Goal: Task Accomplishment & Management: Complete application form

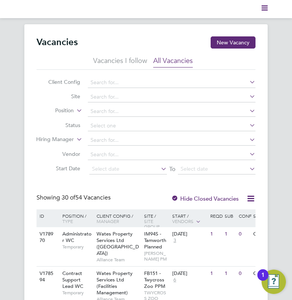
click at [263, 8] on polygon "Main navigation" at bounding box center [264, 8] width 6 height 1
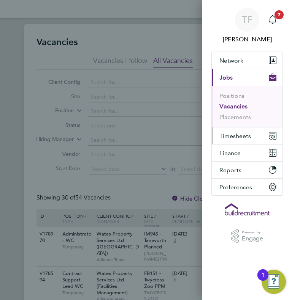
click at [228, 139] on button "Timesheets" at bounding box center [246, 136] width 71 height 17
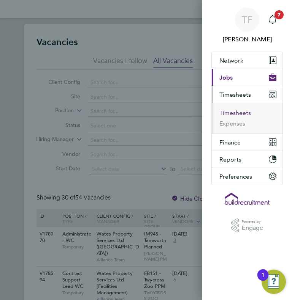
click at [230, 114] on button "Timesheets" at bounding box center [235, 113] width 32 height 8
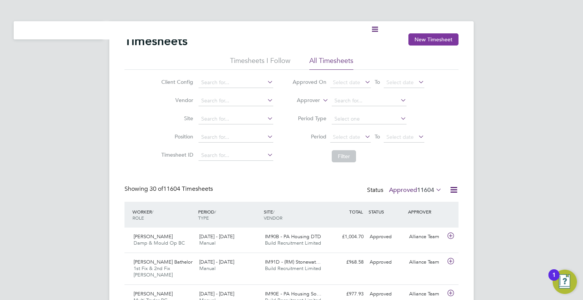
click at [291, 41] on button "New Timesheet" at bounding box center [433, 39] width 50 height 12
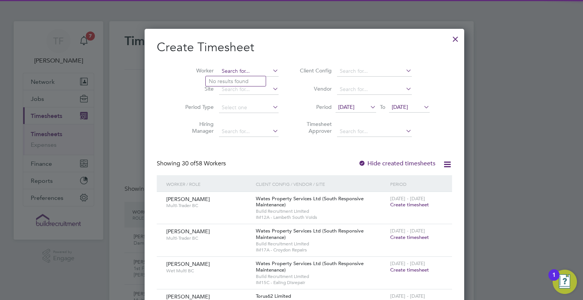
click at [229, 72] on input at bounding box center [249, 71] width 60 height 11
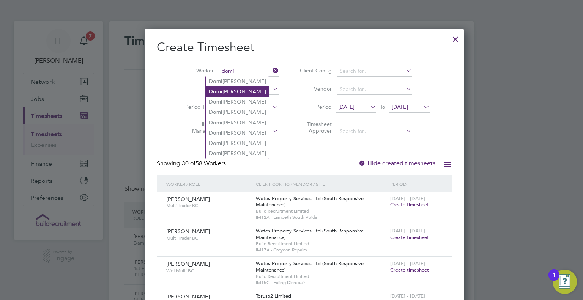
click at [218, 89] on b "Domi" at bounding box center [216, 91] width 14 height 6
type input "[PERSON_NAME]"
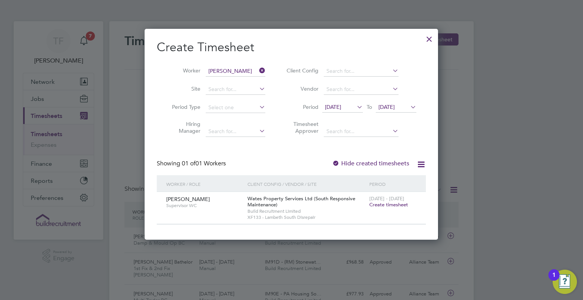
click at [291, 203] on span "Create timesheet" at bounding box center [388, 205] width 39 height 6
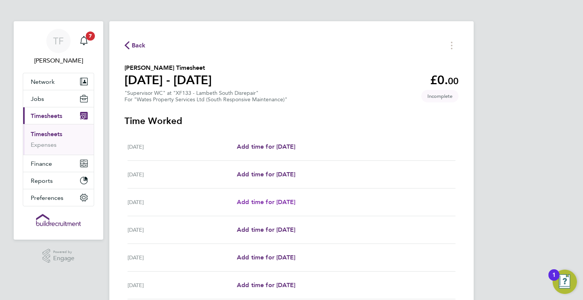
click at [270, 199] on span "Add time for Mon 18 Aug" at bounding box center [266, 202] width 58 height 7
select select "30"
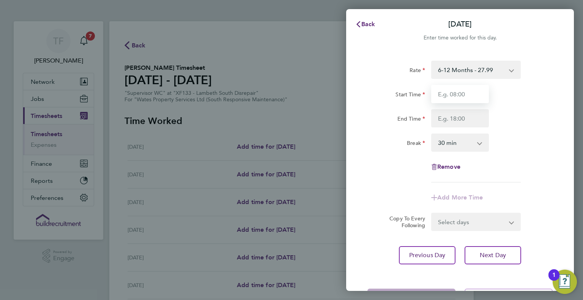
click at [291, 92] on input "Start Time" at bounding box center [460, 94] width 58 height 18
type input "08:00"
click at [291, 121] on input "End Time" at bounding box center [460, 118] width 58 height 18
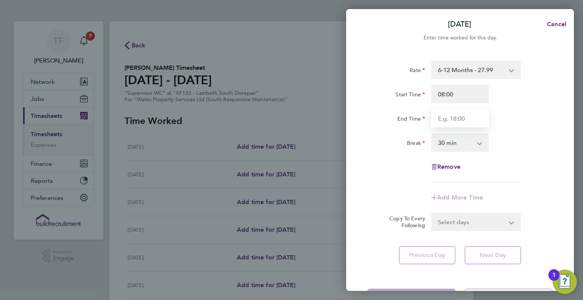
type input "17:00"
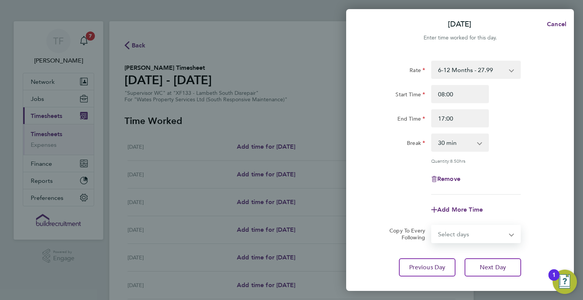
click at [291, 221] on form "Rate 6-12 Months - 27.99 Start Time 08:00 End Time 17:00 Break 0 min 15 min 30 …" at bounding box center [459, 152] width 185 height 183
select select "DAY"
click at [291, 226] on select "Select days Day Tuesday Wednesday Thursday Friday" at bounding box center [472, 234] width 80 height 17
select select "2025-08-22"
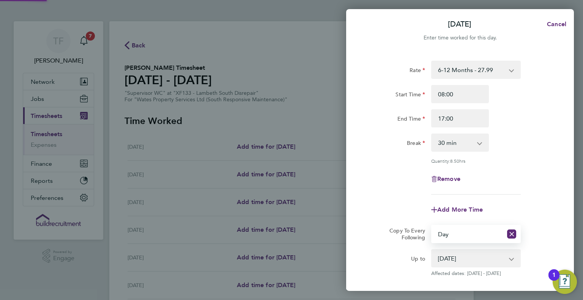
click at [291, 204] on div "Add More Time" at bounding box center [459, 210] width 191 height 18
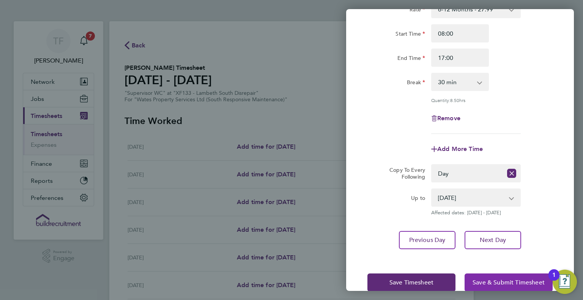
click at [291, 279] on span "Save & Submit Timesheet" at bounding box center [509, 283] width 72 height 8
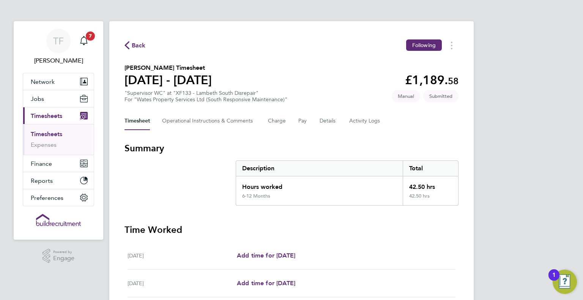
click at [48, 135] on link "Timesheets" at bounding box center [47, 134] width 32 height 7
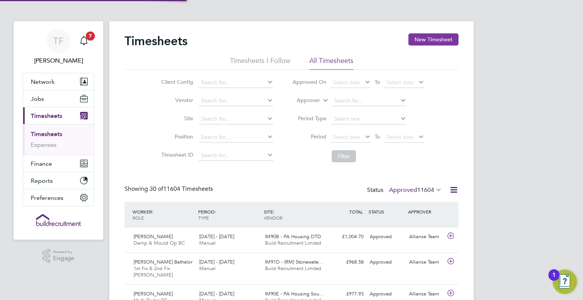
click at [291, 38] on button "New Timesheet" at bounding box center [433, 39] width 50 height 12
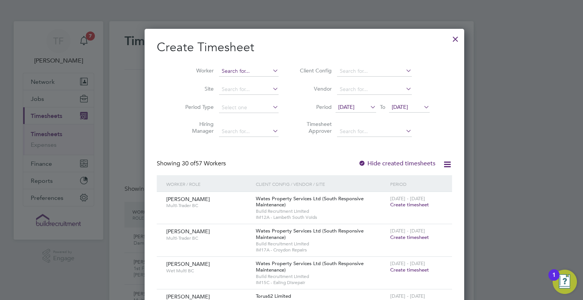
click at [226, 72] on input at bounding box center [249, 71] width 60 height 11
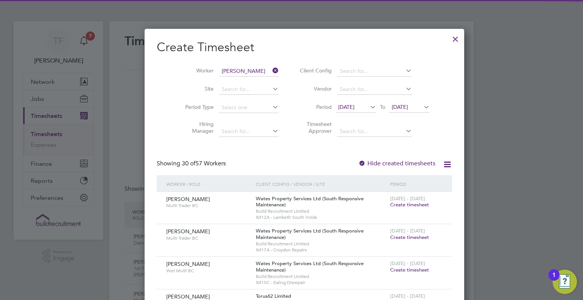
click at [254, 79] on b "Leach" at bounding box center [276, 81] width 44 height 6
type input "[PERSON_NAME]"
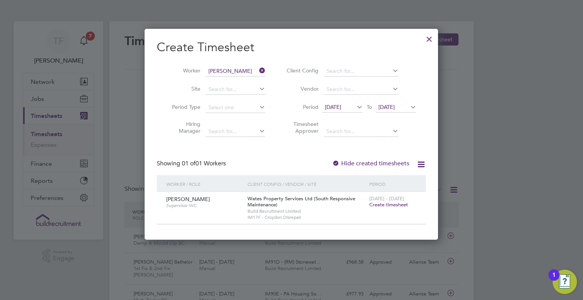
click at [291, 204] on span "Create timesheet" at bounding box center [388, 205] width 39 height 6
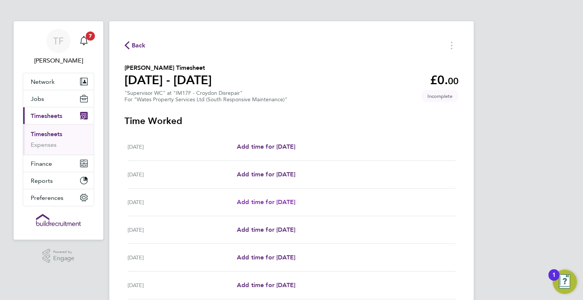
click at [291, 201] on span "Add time for Mon 18 Aug" at bounding box center [266, 202] width 58 height 7
select select "30"
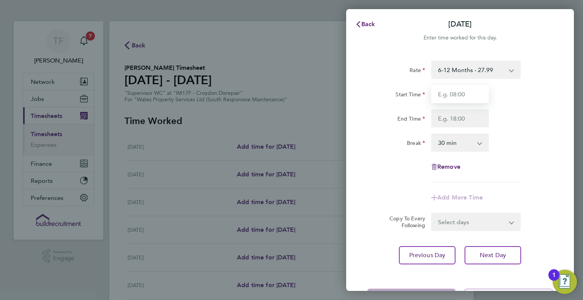
click at [291, 92] on input "Start Time" at bounding box center [460, 94] width 58 height 18
type input "08:00"
click at [291, 120] on input "End Time" at bounding box center [460, 118] width 58 height 18
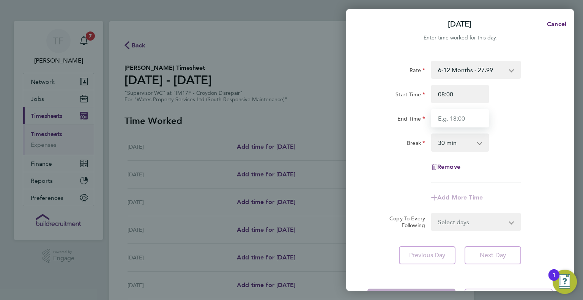
type input "17:00"
click at [291, 221] on form "Rate 6-12 Months - 27.99 Start Time 08:00 End Time 17:00 Break 0 min 15 min 30 …" at bounding box center [459, 146] width 185 height 170
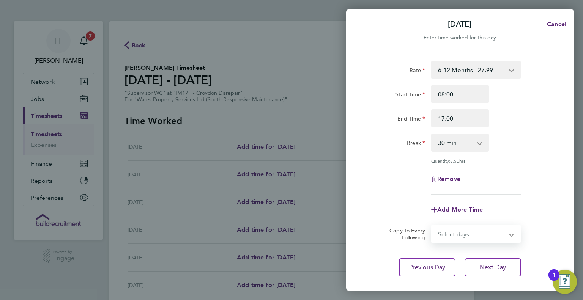
select select "DAY"
click at [291, 226] on select "Select days Day Tuesday Wednesday Thursday Friday" at bounding box center [472, 234] width 80 height 17
select select "2025-08-22"
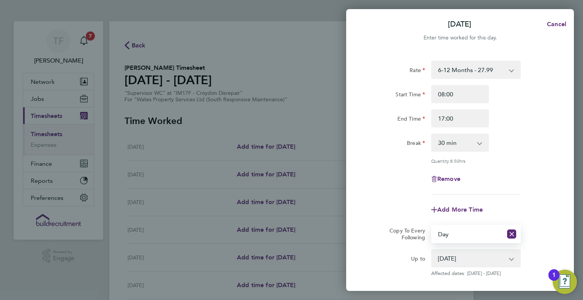
click at [291, 170] on div "Remove" at bounding box center [459, 179] width 191 height 18
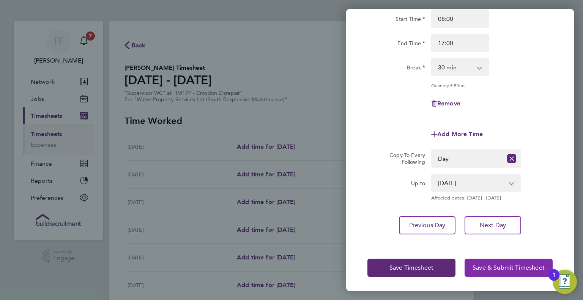
click at [291, 269] on span "Save & Submit Timesheet" at bounding box center [509, 268] width 72 height 8
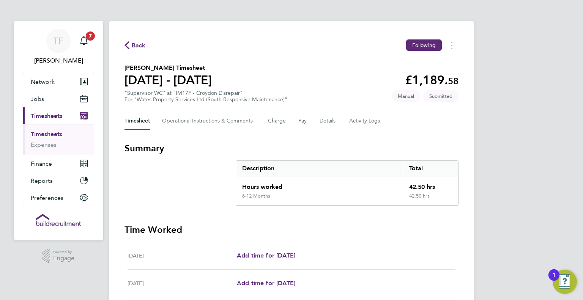
click at [139, 49] on span "Back" at bounding box center [139, 45] width 14 height 9
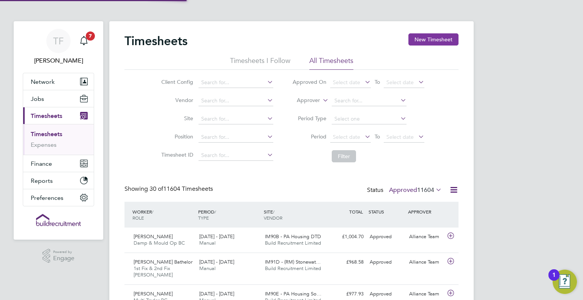
click at [291, 41] on button "New Timesheet" at bounding box center [433, 39] width 50 height 12
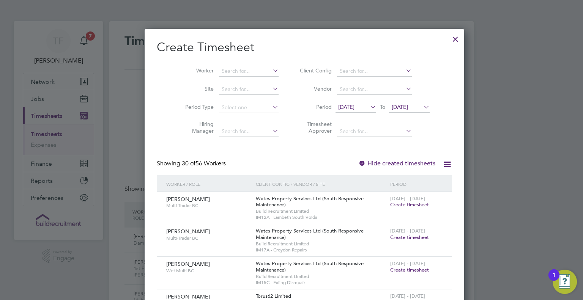
click at [235, 77] on li "Worker" at bounding box center [229, 71] width 118 height 18
click at [221, 71] on input at bounding box center [249, 71] width 60 height 11
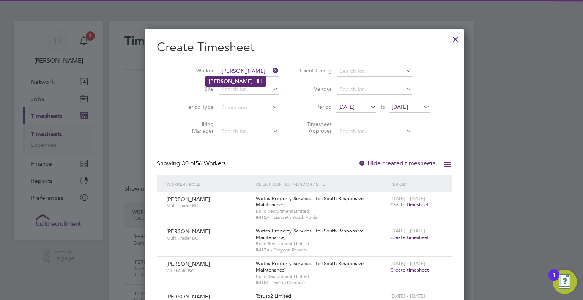
click at [254, 79] on b "H" at bounding box center [256, 81] width 4 height 6
type input "Tamara Hill"
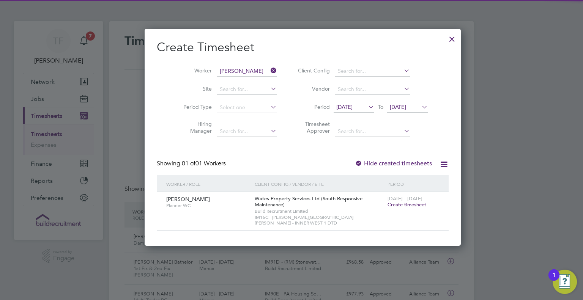
click at [291, 206] on span "Create timesheet" at bounding box center [407, 205] width 39 height 6
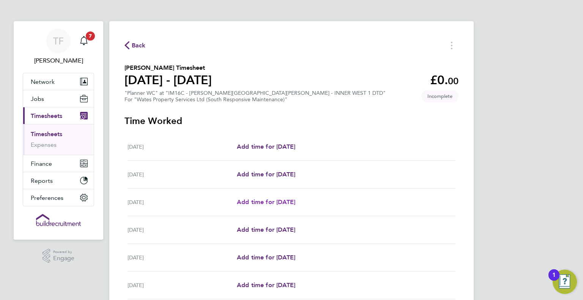
click at [280, 205] on span "Add time for Mon 18 Aug" at bounding box center [266, 202] width 58 height 7
select select "30"
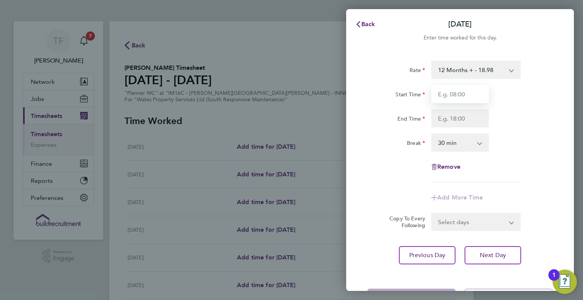
click at [291, 90] on input "Start Time" at bounding box center [460, 94] width 58 height 18
type input "08:00"
click at [291, 119] on input "End Time" at bounding box center [460, 118] width 58 height 18
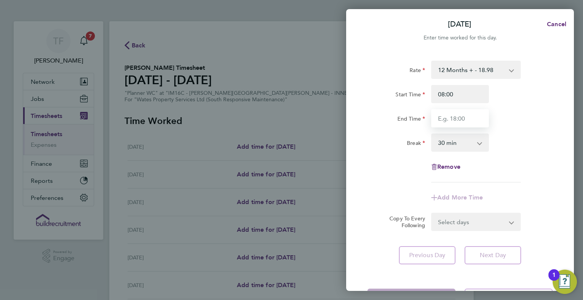
type input "17:00"
click at [291, 139] on select "0 min 15 min 30 min 45 min 60 min 75 min 90 min" at bounding box center [455, 142] width 47 height 17
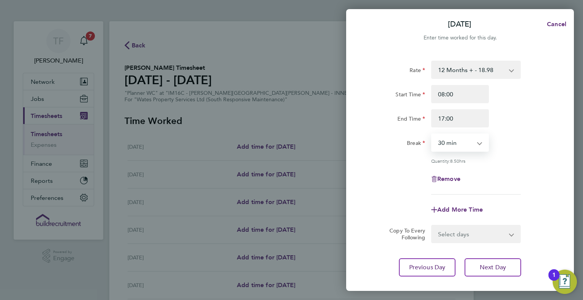
select select "60"
click at [291, 134] on select "0 min 15 min 30 min 45 min 60 min 75 min 90 min" at bounding box center [455, 142] width 47 height 17
click at [291, 232] on select "Select days Day Tuesday Wednesday Thursday Friday" at bounding box center [472, 234] width 80 height 17
select select "DAY"
click at [291, 226] on select "Select days Day Tuesday Wednesday Thursday Friday" at bounding box center [472, 234] width 80 height 17
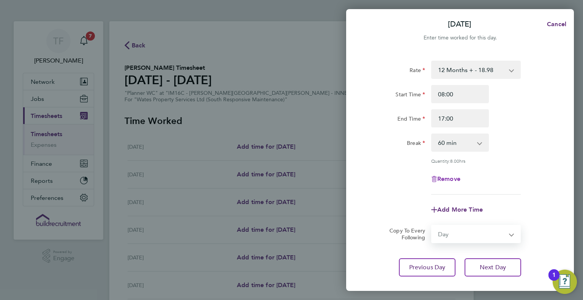
select select "2025-08-22"
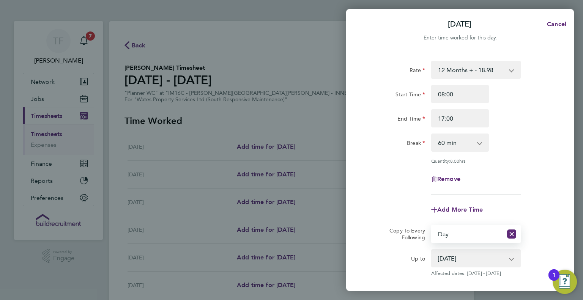
click at [291, 247] on app-copy-timesheet-lines "Copy To Every Following Select days Day Tuesday Wednesday Thursday Friday Up to…" at bounding box center [459, 251] width 185 height 52
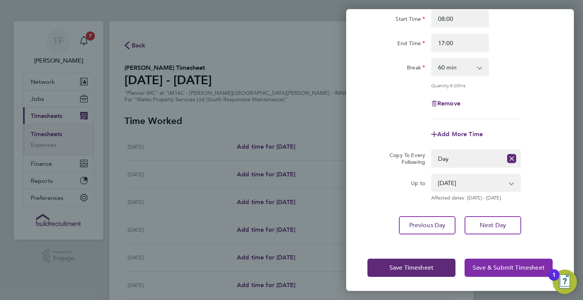
click at [291, 273] on button "Save & Submit Timesheet" at bounding box center [509, 268] width 88 height 18
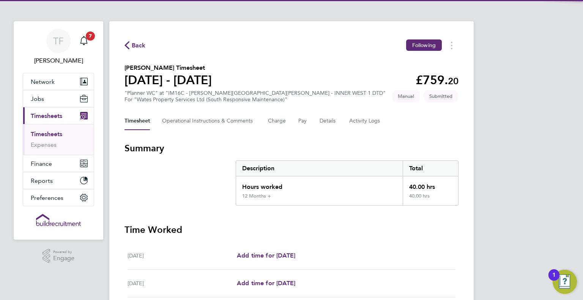
click at [134, 48] on span "Back" at bounding box center [139, 45] width 14 height 9
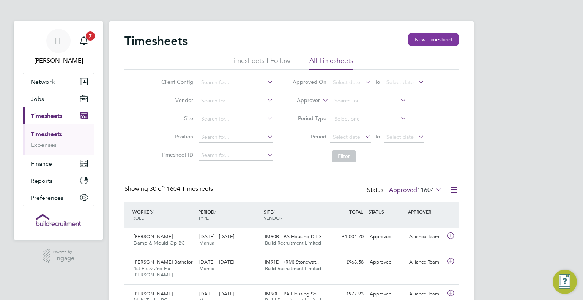
click at [291, 38] on button "New Timesheet" at bounding box center [433, 39] width 50 height 12
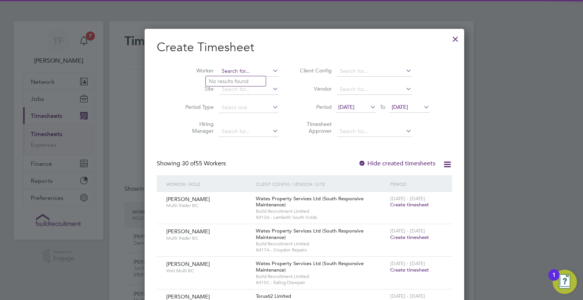
click at [244, 71] on input at bounding box center [249, 71] width 60 height 11
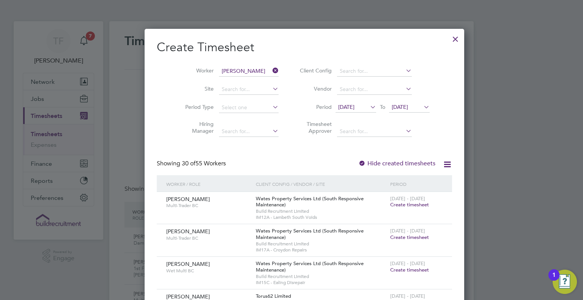
click at [230, 80] on b "Def" at bounding box center [227, 81] width 9 height 6
type input "Mark Defreitas"
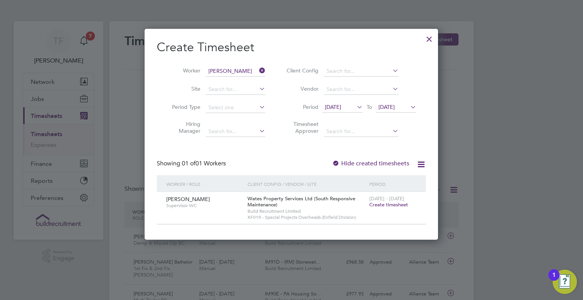
click at [291, 203] on span "Create timesheet" at bounding box center [388, 205] width 39 height 6
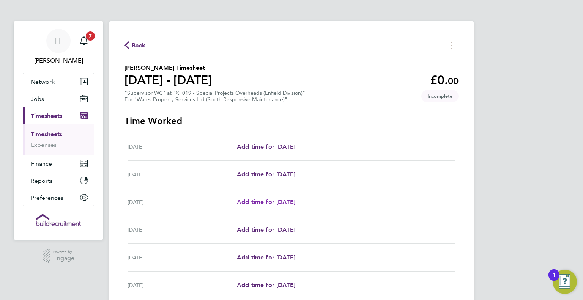
click at [267, 202] on span "Add time for Mon 18 Aug" at bounding box center [266, 202] width 58 height 7
select select "30"
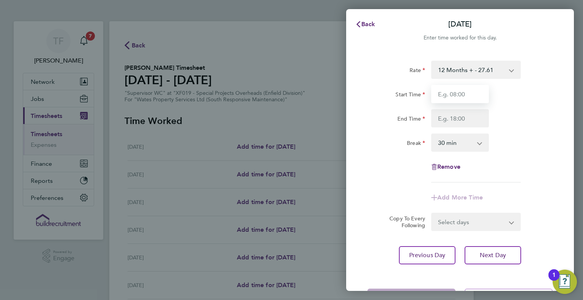
click at [291, 98] on input "Start Time" at bounding box center [460, 94] width 58 height 18
type input "08:00"
click at [291, 113] on input "End Time" at bounding box center [460, 118] width 58 height 18
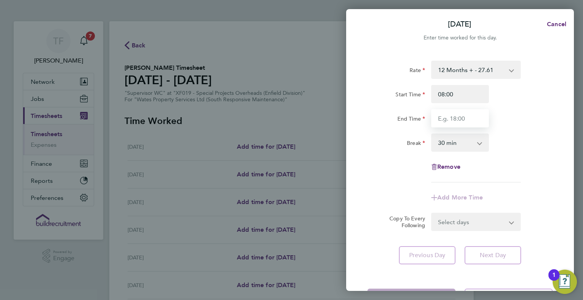
type input "17:00"
click at [291, 144] on select "0 min 15 min 30 min 45 min 60 min 75 min 90 min" at bounding box center [455, 142] width 47 height 17
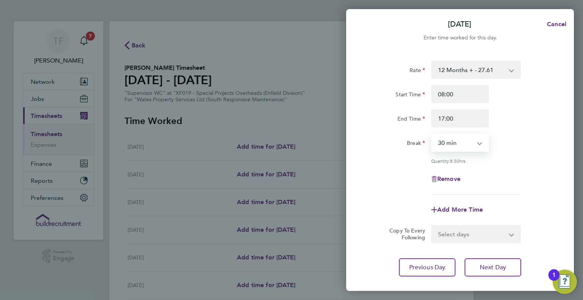
select select "60"
click at [291, 134] on select "0 min 15 min 30 min 45 min 60 min 75 min 90 min" at bounding box center [455, 142] width 47 height 17
click at [291, 235] on select "Select days Day Tuesday Wednesday Thursday Friday" at bounding box center [472, 234] width 80 height 17
select select "TUE"
click at [291, 226] on select "Select days Day Tuesday Wednesday Thursday Friday" at bounding box center [472, 234] width 80 height 17
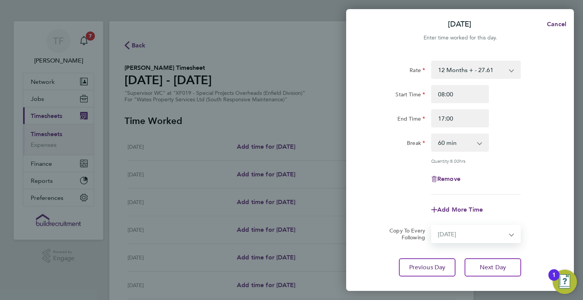
select select "2025-08-22"
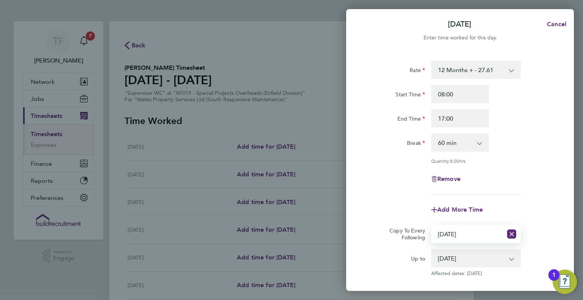
click at [291, 207] on div "Add More Time" at bounding box center [459, 210] width 191 height 18
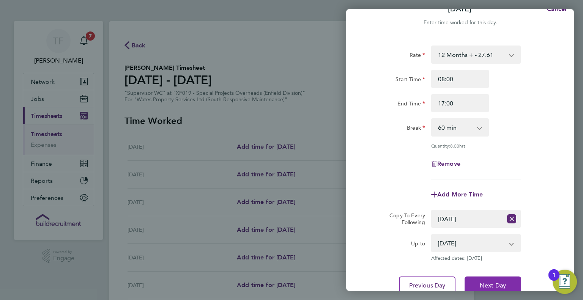
click at [291, 284] on span "Next Day" at bounding box center [493, 286] width 26 height 8
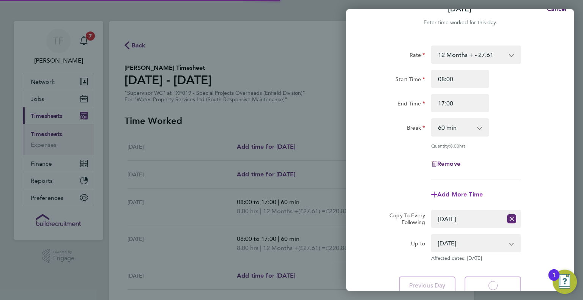
select select "60"
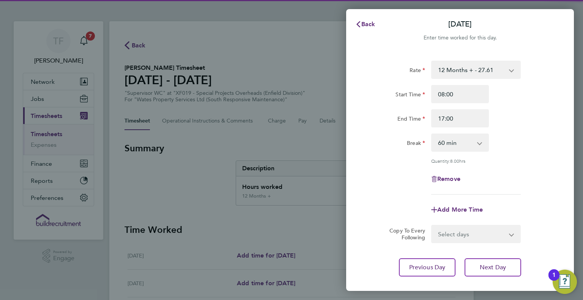
click at [291, 238] on select "Select days Day Wednesday Thursday Friday" at bounding box center [472, 234] width 80 height 17
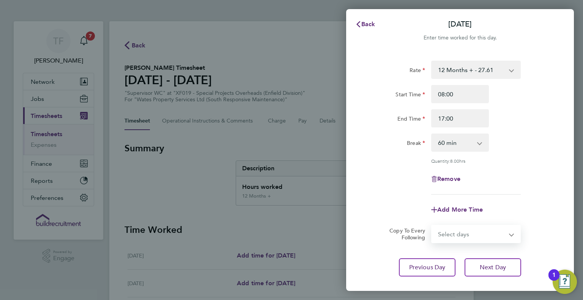
select select "WED"
click at [291, 226] on select "Select days Day Wednesday Thursday Friday" at bounding box center [472, 234] width 80 height 17
select select "2025-08-22"
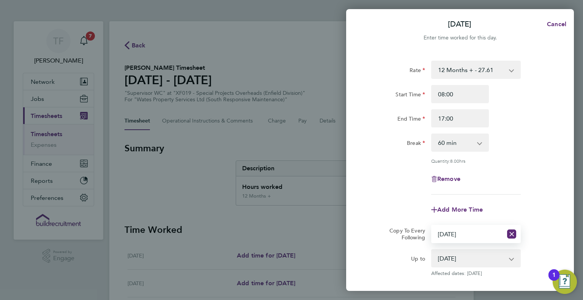
click at [291, 277] on div "Rate 12 Months + - 27.61 Start Time 08:00 End Time 17:00 Break 0 min 15 min 30 …" at bounding box center [460, 186] width 228 height 268
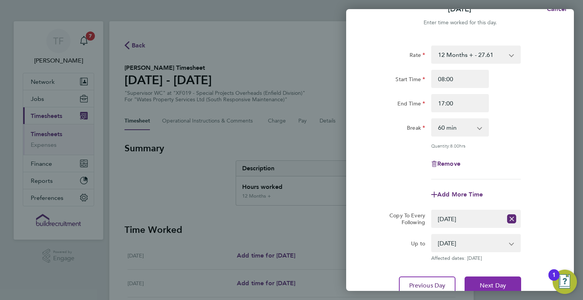
click at [291, 282] on span "Next Day" at bounding box center [493, 286] width 26 height 8
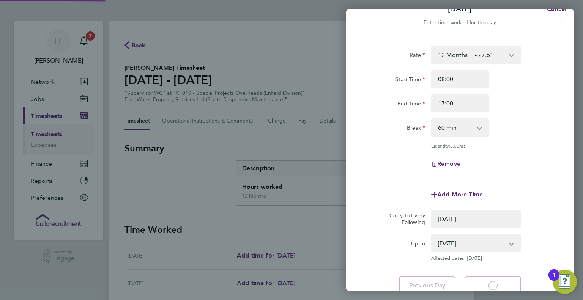
select select "0: null"
select select "60"
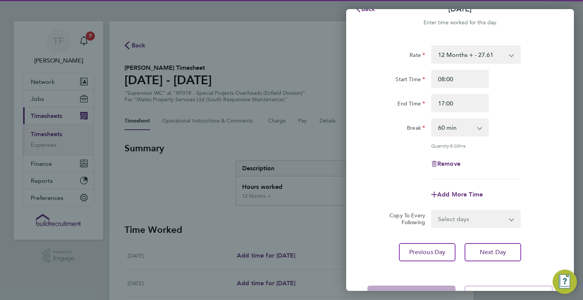
click at [291, 222] on select "Select days Day Thursday Friday" at bounding box center [472, 219] width 80 height 17
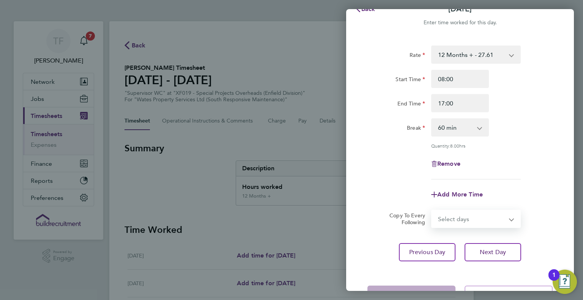
select select "THU"
click at [291, 211] on select "Select days Day Thursday Friday" at bounding box center [472, 219] width 80 height 17
select select "2025-08-22"
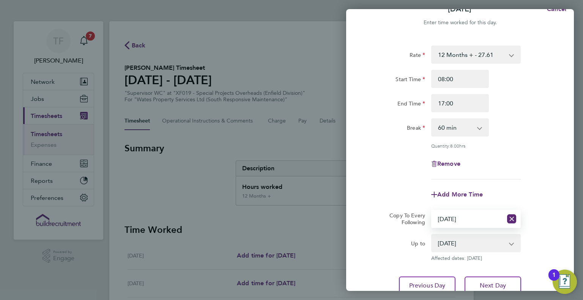
click at [291, 246] on div "Up to 21 Aug 2025 22 Aug 2025 Affected dates: 21 Aug 2025" at bounding box center [459, 247] width 191 height 27
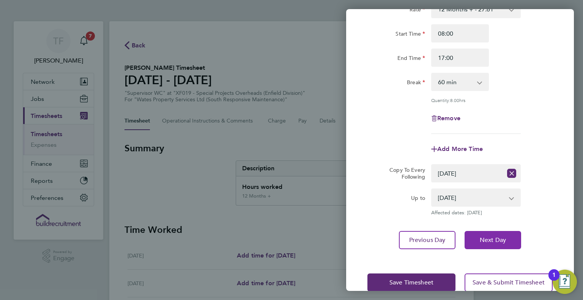
click at [291, 245] on button "Next Day" at bounding box center [493, 240] width 57 height 18
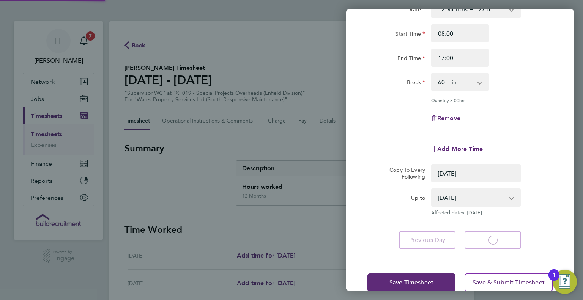
select select "0: null"
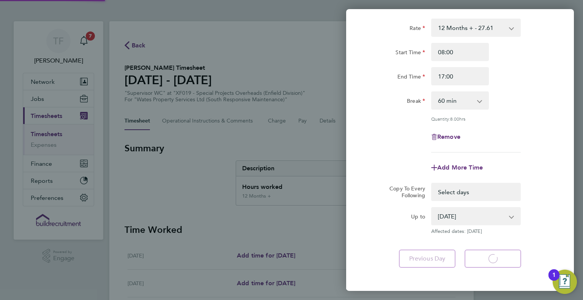
select select "60"
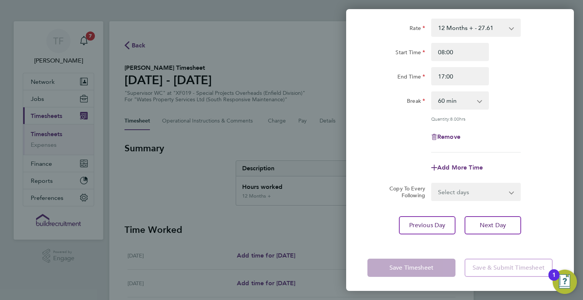
click at [291, 141] on div "Remove" at bounding box center [459, 137] width 191 height 18
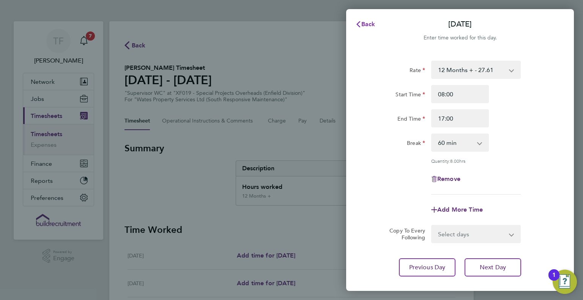
click at [291, 25] on span "Back" at bounding box center [368, 23] width 14 height 7
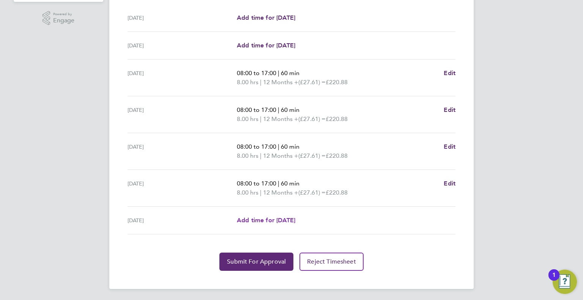
click at [278, 220] on span "Add time for Fri 22 Aug" at bounding box center [266, 220] width 58 height 7
select select "30"
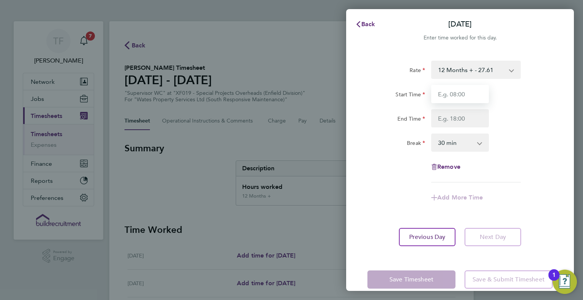
click at [291, 98] on input "Start Time" at bounding box center [460, 94] width 58 height 18
type input "08:00"
click at [291, 121] on input "End Time" at bounding box center [460, 118] width 58 height 18
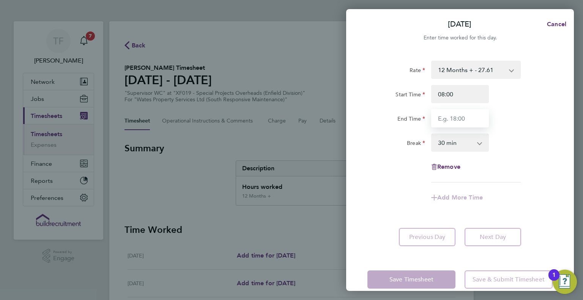
type input "14:00"
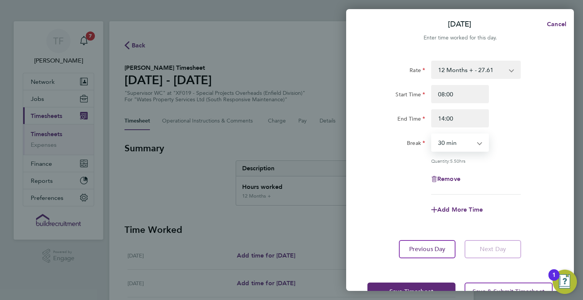
click at [291, 148] on select "0 min 15 min 30 min 45 min 60 min 75 min 90 min" at bounding box center [455, 142] width 47 height 17
select select "60"
click at [291, 134] on select "0 min 15 min 30 min 45 min 60 min 75 min 90 min" at bounding box center [455, 142] width 47 height 17
click at [291, 185] on div "Remove" at bounding box center [459, 179] width 191 height 18
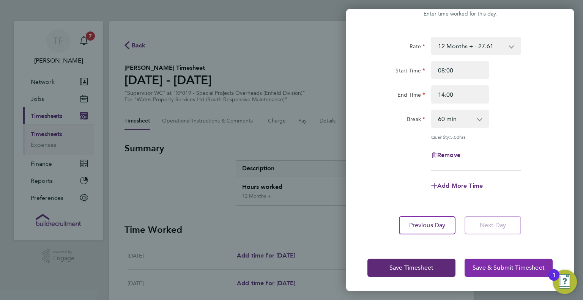
click at [291, 266] on span "Save & Submit Timesheet" at bounding box center [509, 268] width 72 height 8
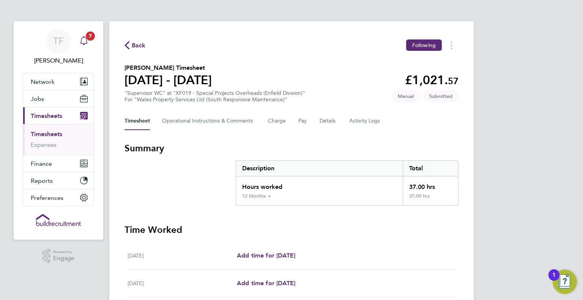
click at [85, 46] on div "Main navigation" at bounding box center [83, 40] width 15 height 15
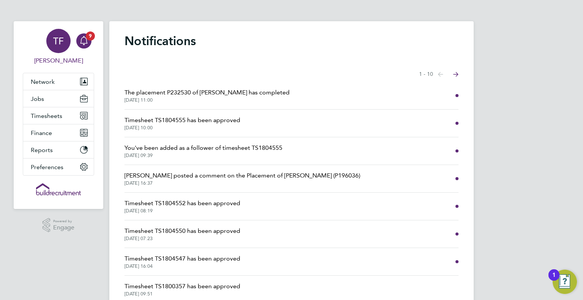
click at [69, 48] on app-avatar "TF" at bounding box center [58, 41] width 24 height 24
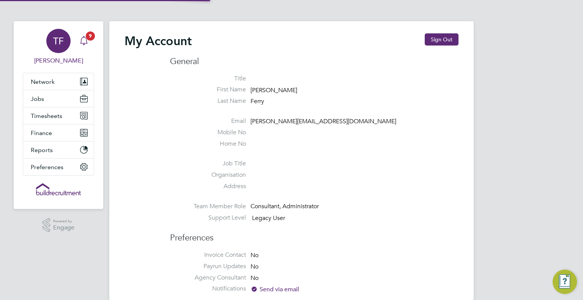
click at [85, 46] on div "Main navigation" at bounding box center [83, 40] width 15 height 15
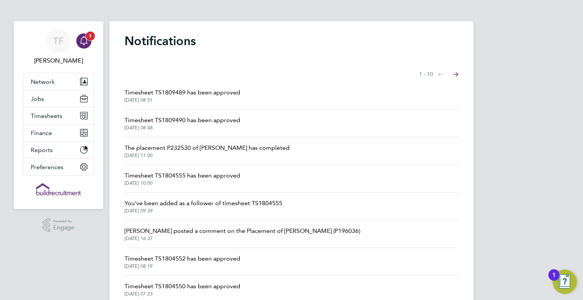
click at [88, 44] on icon "Main navigation" at bounding box center [83, 40] width 9 height 9
click at [60, 49] on div "TF" at bounding box center [58, 41] width 24 height 24
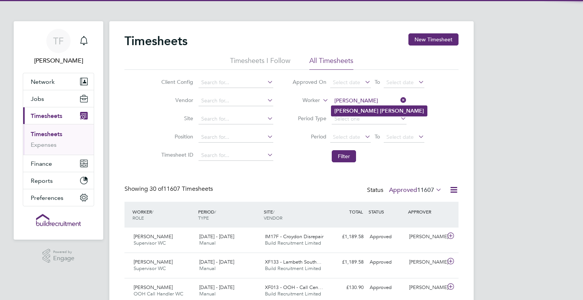
click at [380, 110] on b "[PERSON_NAME]" at bounding box center [402, 111] width 44 height 6
type input "[PERSON_NAME]"
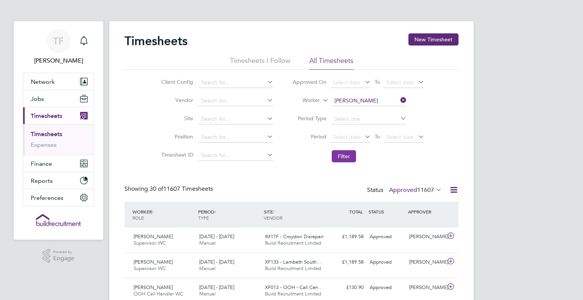
click at [339, 156] on button "Filter" at bounding box center [344, 156] width 24 height 12
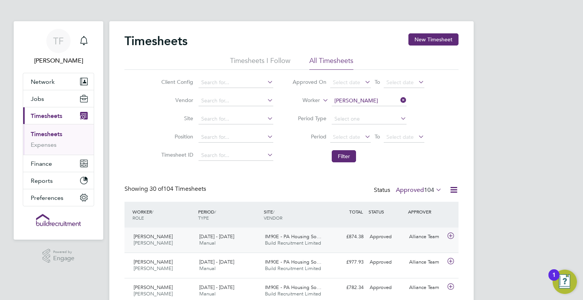
click at [240, 244] on div "[DATE] - [DATE] Manual" at bounding box center [229, 240] width 66 height 19
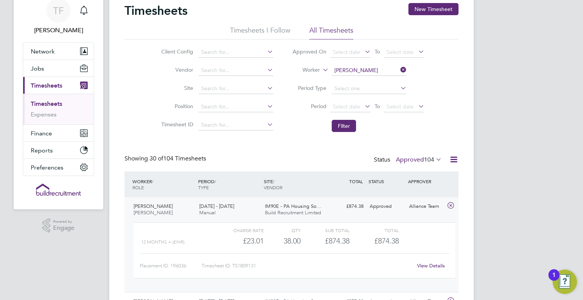
click at [425, 262] on div "View Details" at bounding box center [430, 266] width 37 height 12
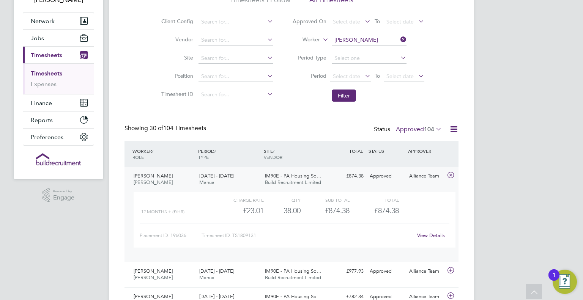
scroll to position [76, 0]
